Goal: Task Accomplishment & Management: Manage account settings

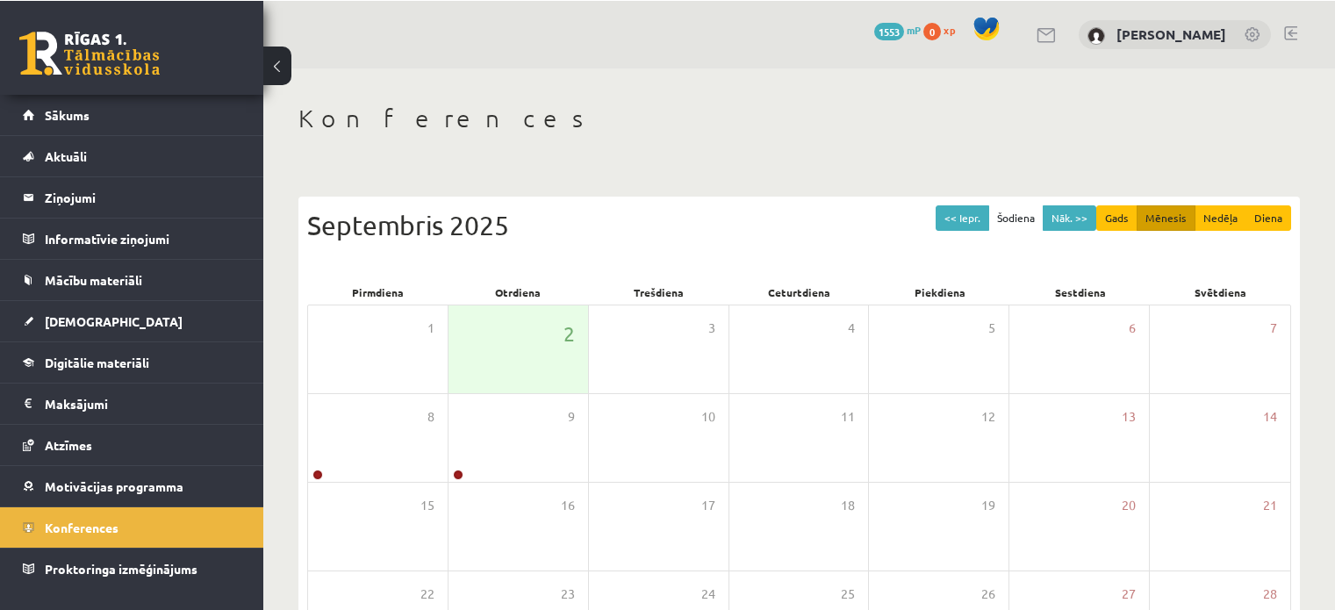
scroll to position [140, 0]
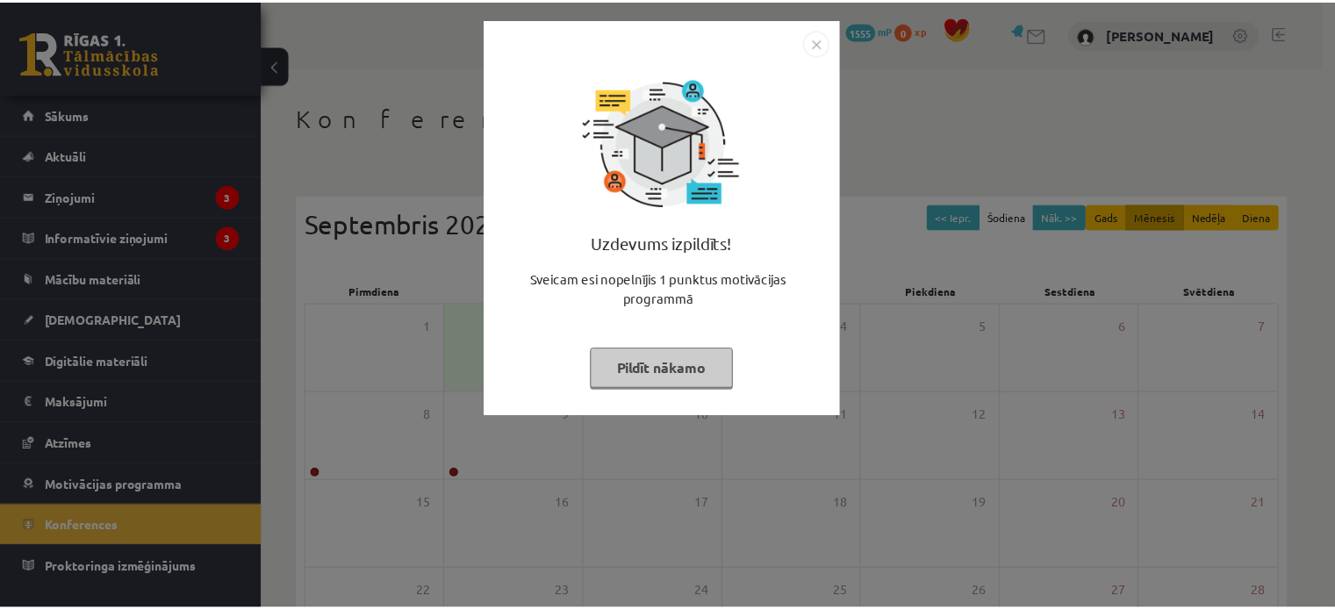
scroll to position [140, 0]
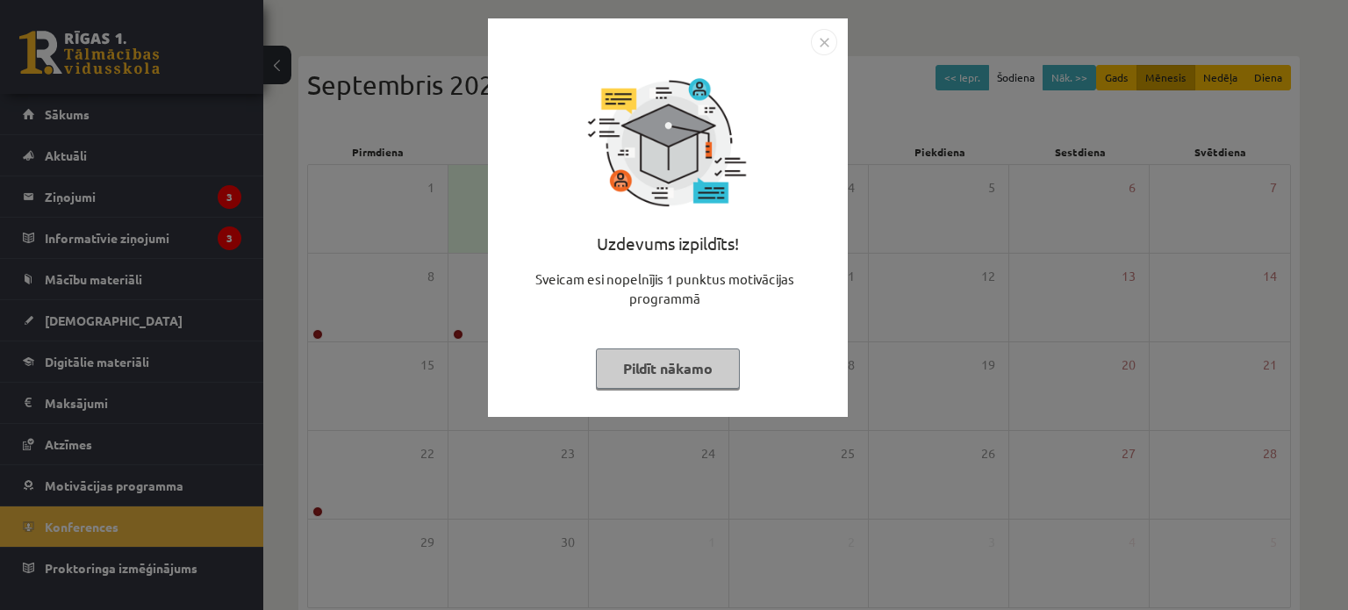
click at [842, 45] on div "Uzdevums izpildīts! Sveicam esi nopelnījis 1 punktus motivācijas programmā Pild…" at bounding box center [668, 217] width 360 height 398
click at [820, 45] on img "Close" at bounding box center [824, 42] width 26 height 26
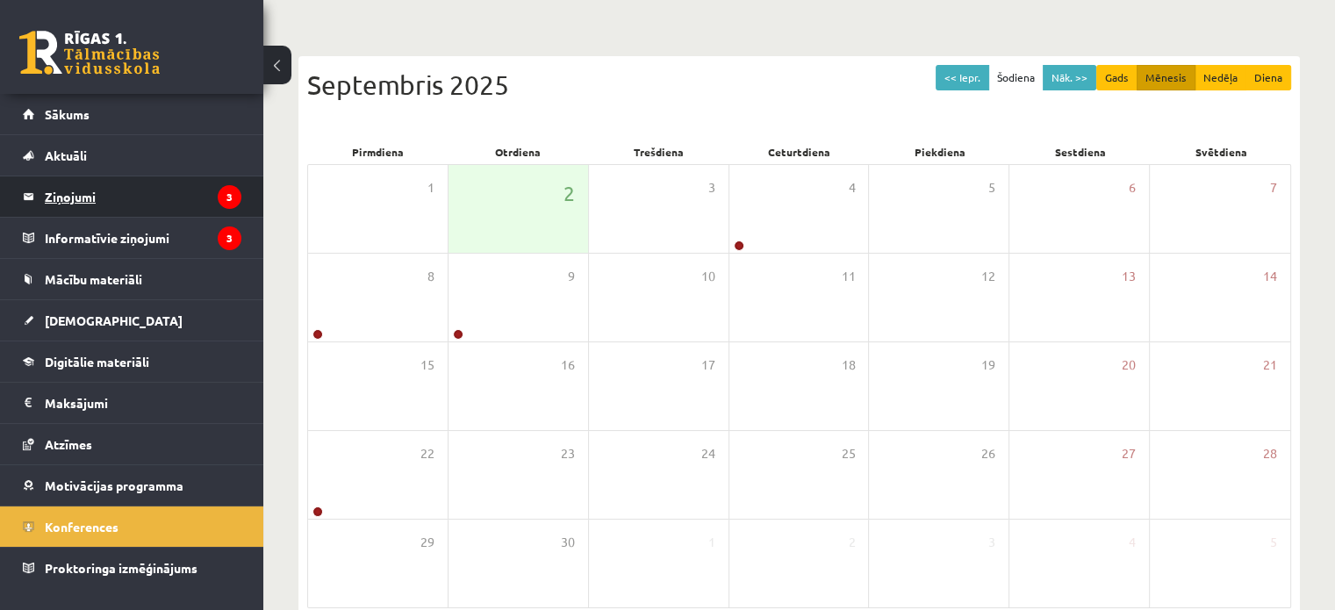
click at [140, 197] on legend "Ziņojumi 3" at bounding box center [143, 196] width 197 height 40
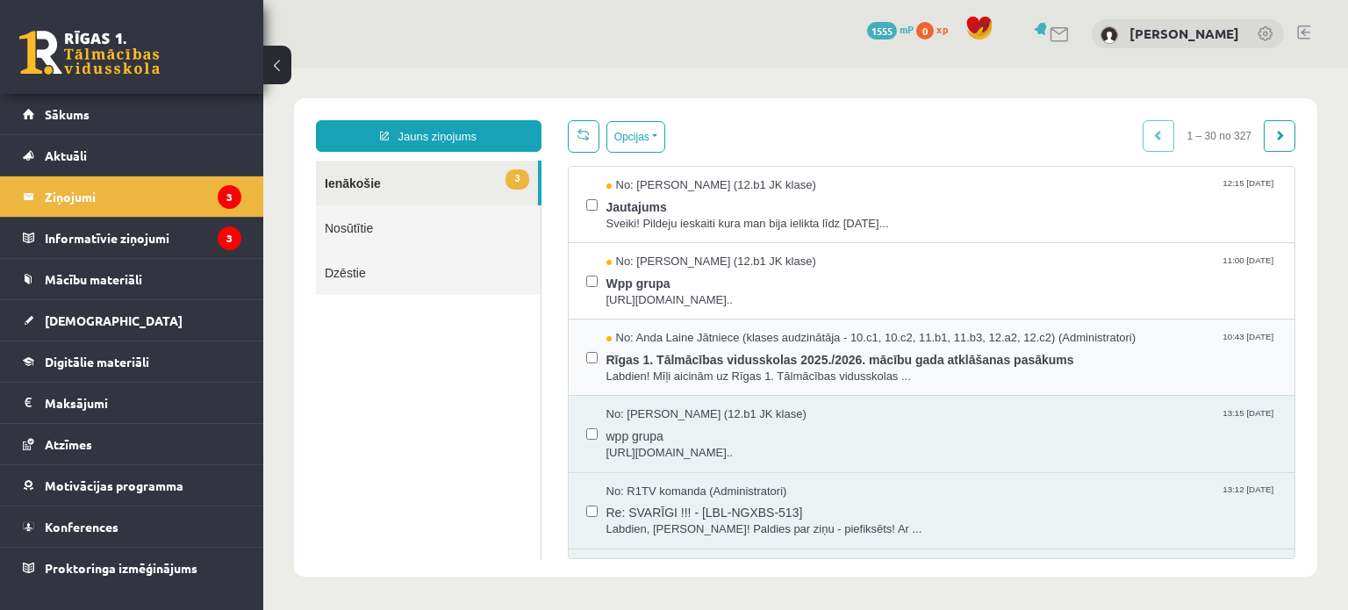
click at [586, 374] on div at bounding box center [591, 357] width 11 height 54
click at [586, 371] on div at bounding box center [591, 357] width 11 height 54
click at [653, 357] on span "Rīgas 1. Tālmācības vidusskolas 2025./2026. mācību gada atklāšanas pasākums" at bounding box center [941, 358] width 671 height 22
click at [647, 139] on button "Opcijas" at bounding box center [635, 137] width 59 height 32
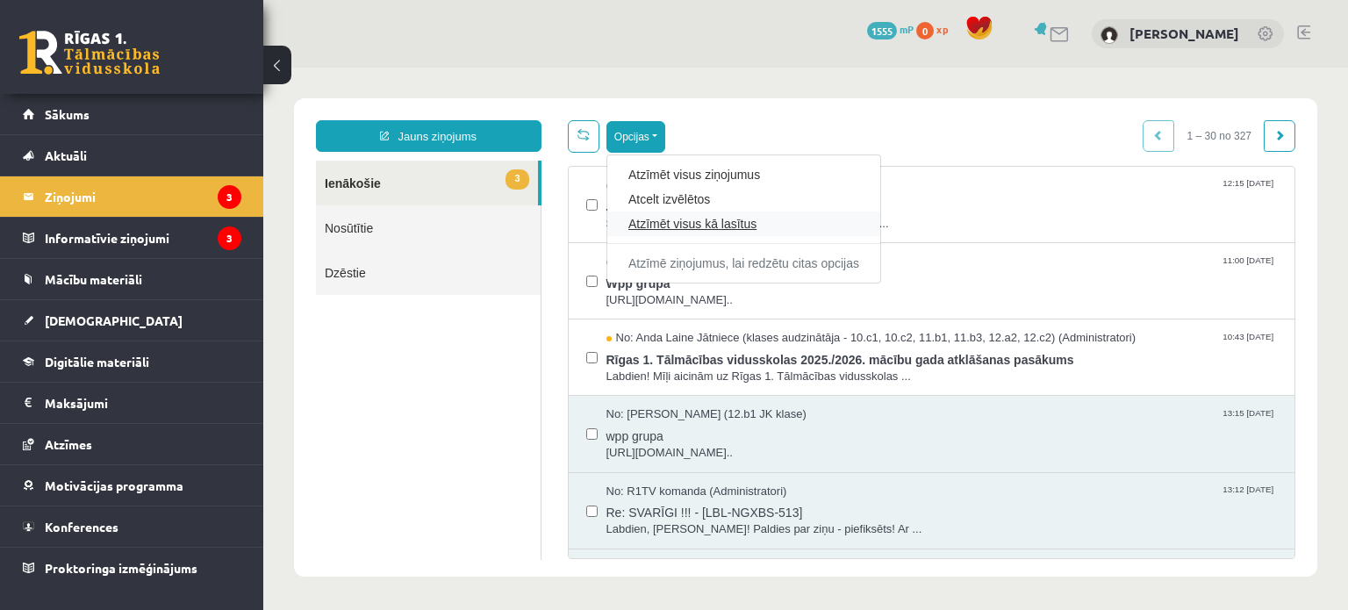
click at [722, 221] on link "Atzīmēt visus kā lasītus" at bounding box center [743, 224] width 231 height 18
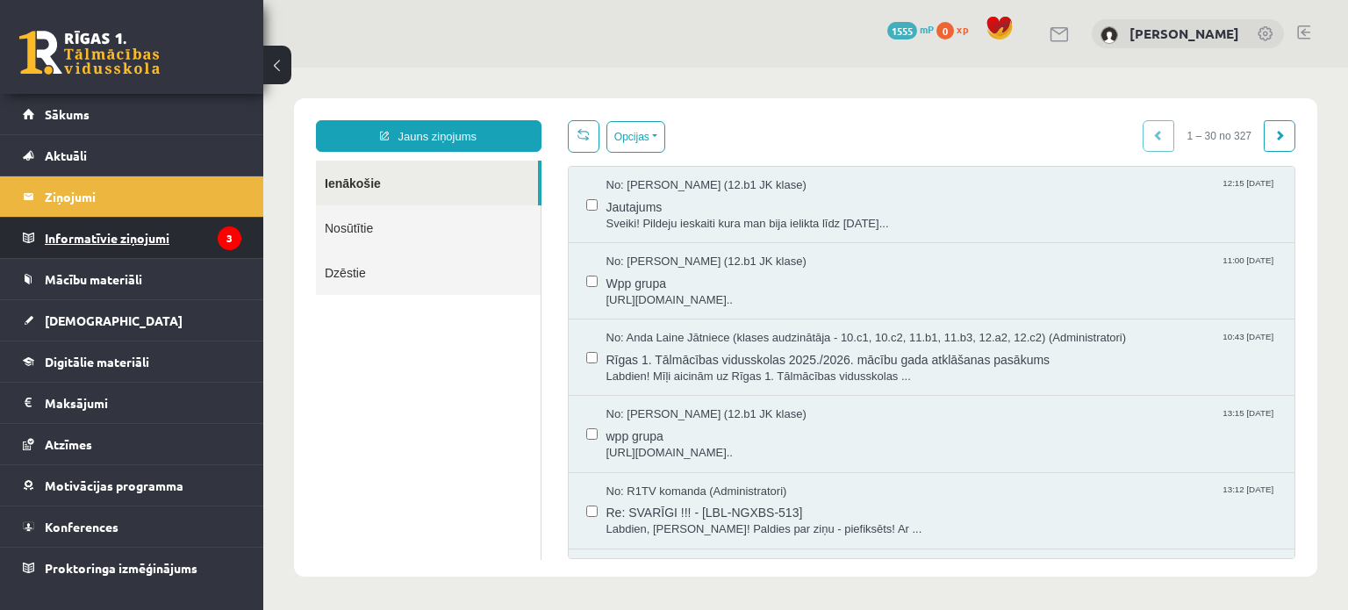
click at [191, 246] on legend "Informatīvie ziņojumi 3" at bounding box center [143, 238] width 197 height 40
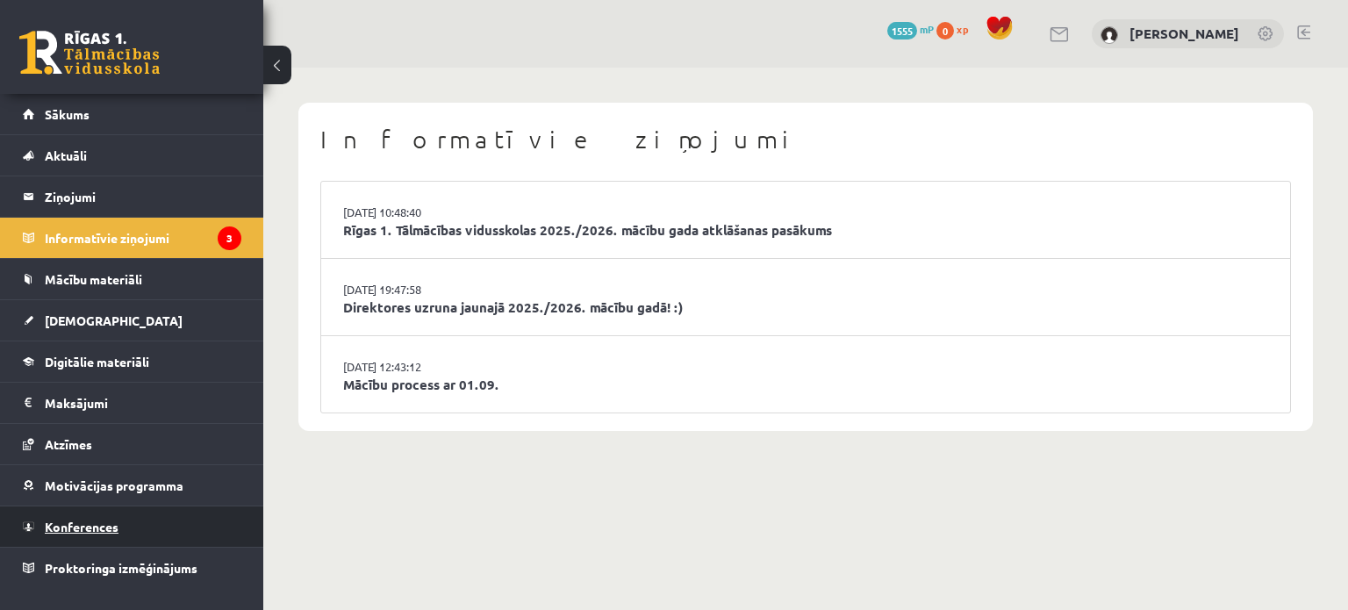
click at [189, 522] on link "Konferences" at bounding box center [132, 526] width 219 height 40
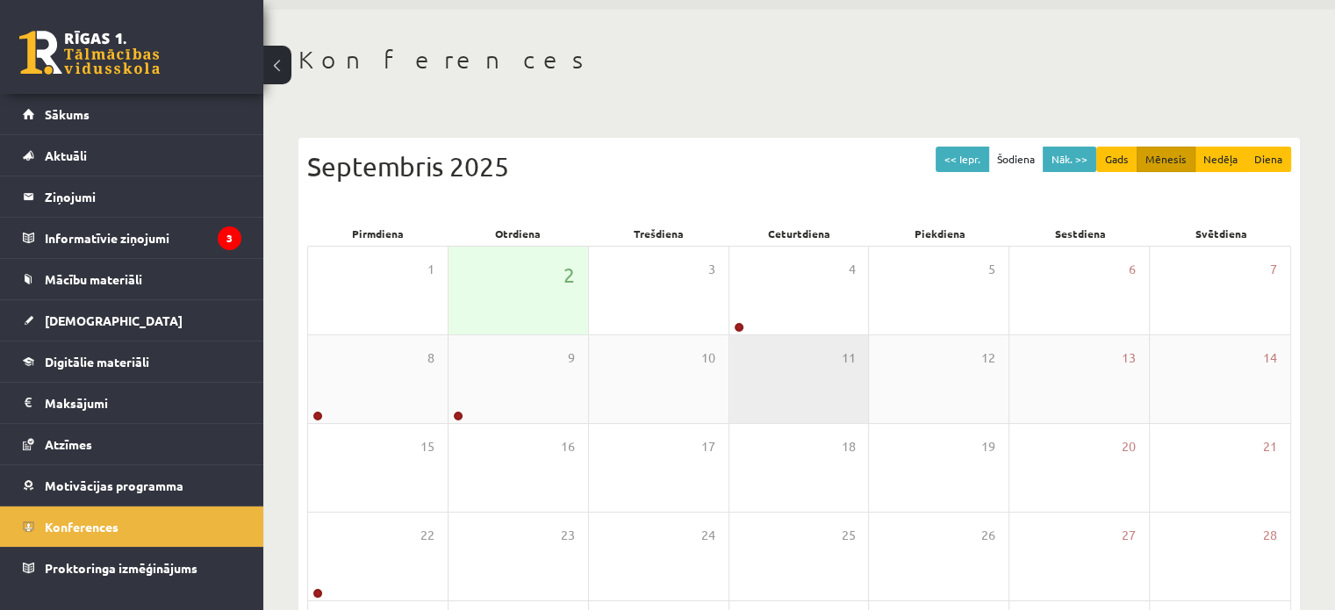
scroll to position [88, 0]
